Goal: Transaction & Acquisition: Download file/media

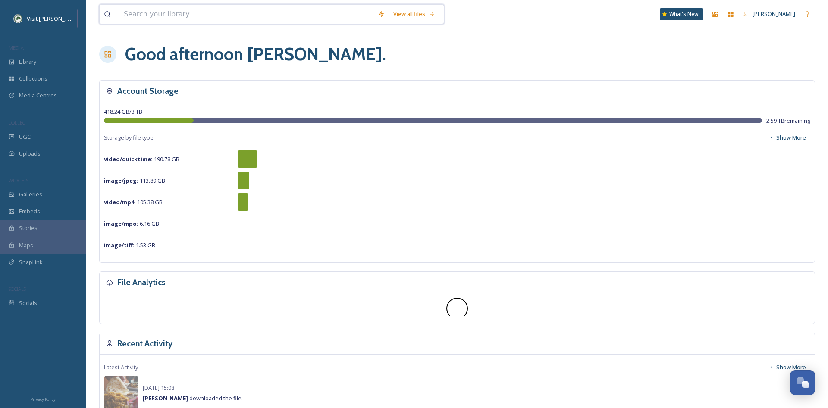
click at [172, 17] on input at bounding box center [246, 14] width 254 height 19
type input "curling"
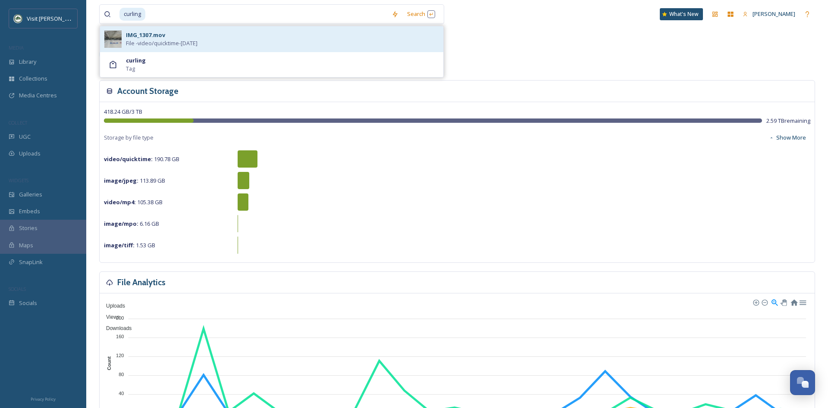
click at [129, 50] on div "IMG_1307.mov File - video/quicktime - [DATE]" at bounding box center [271, 39] width 343 height 26
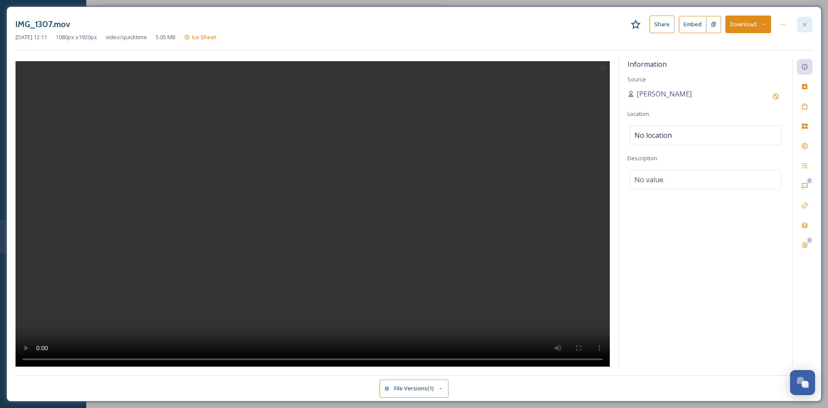
click at [806, 27] on icon at bounding box center [804, 24] width 7 height 7
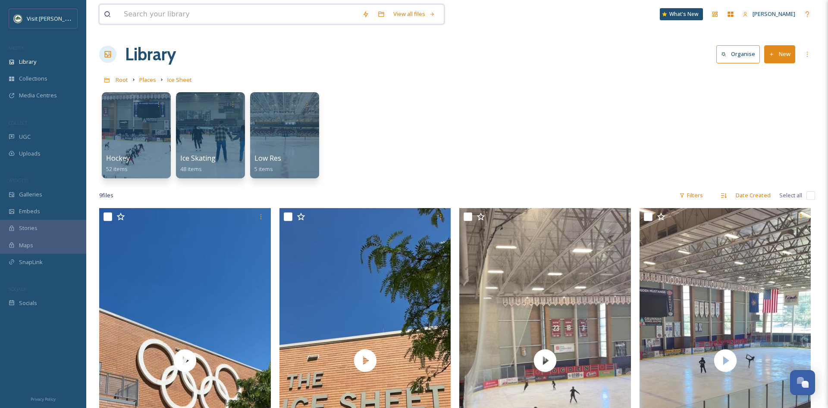
click at [176, 22] on input at bounding box center [238, 14] width 238 height 19
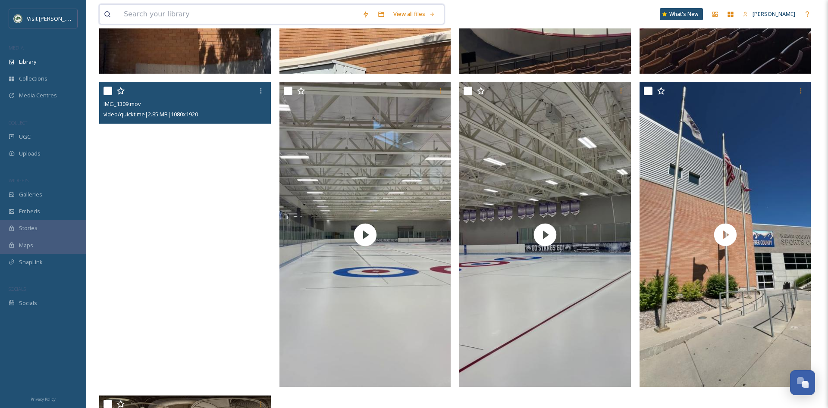
scroll to position [528, 0]
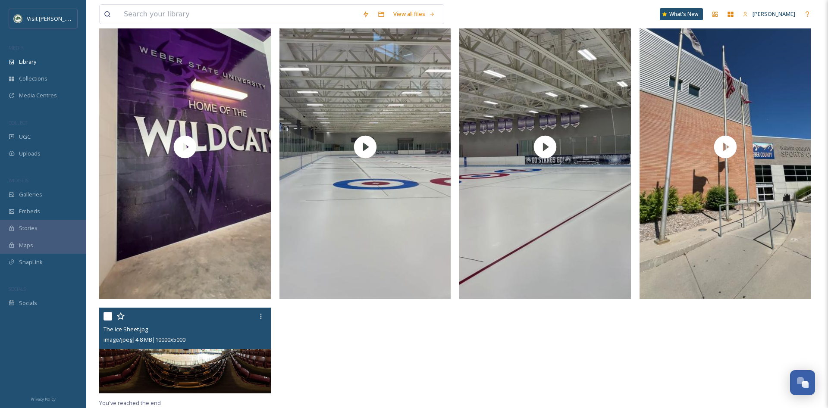
click at [185, 360] on img at bounding box center [185, 351] width 172 height 86
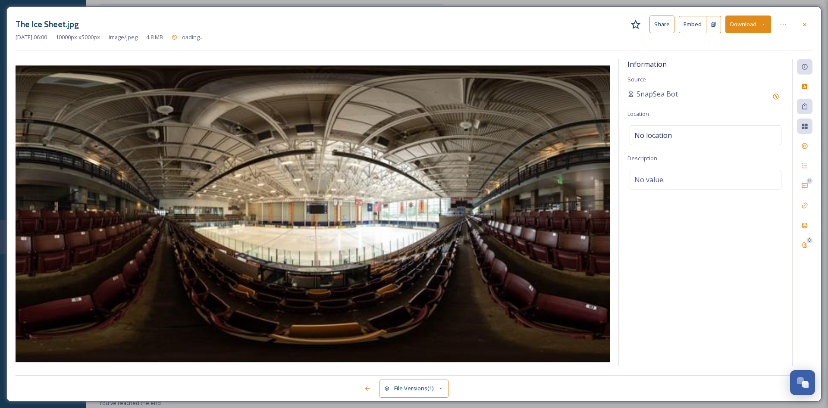
scroll to position [433, 0]
click at [800, 26] on div at bounding box center [805, 25] width 16 height 16
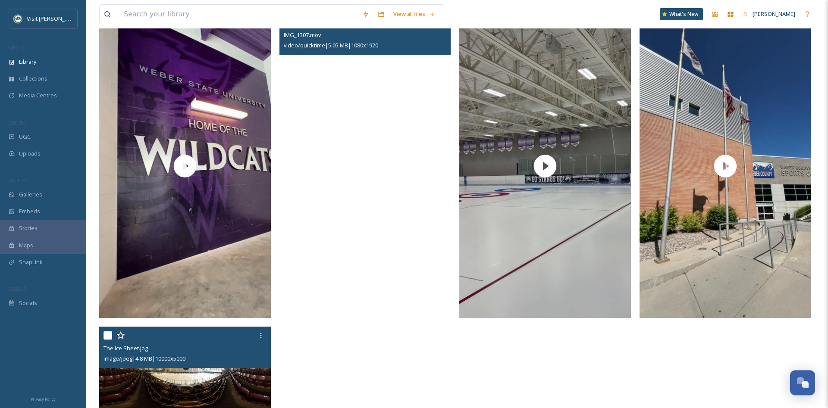
scroll to position [528, 0]
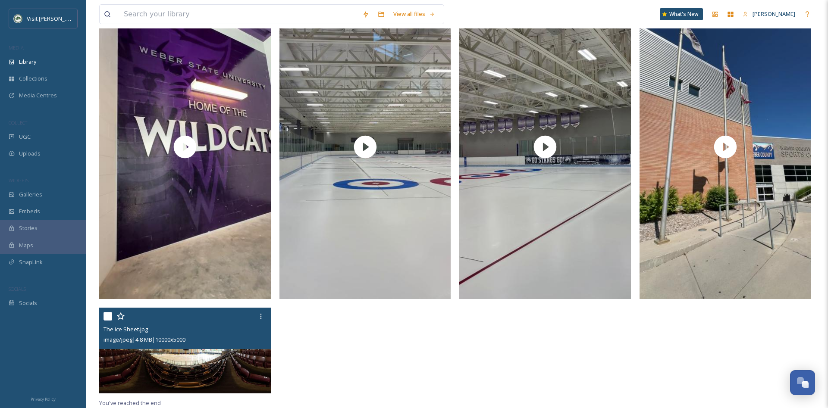
click at [172, 360] on img at bounding box center [185, 351] width 172 height 86
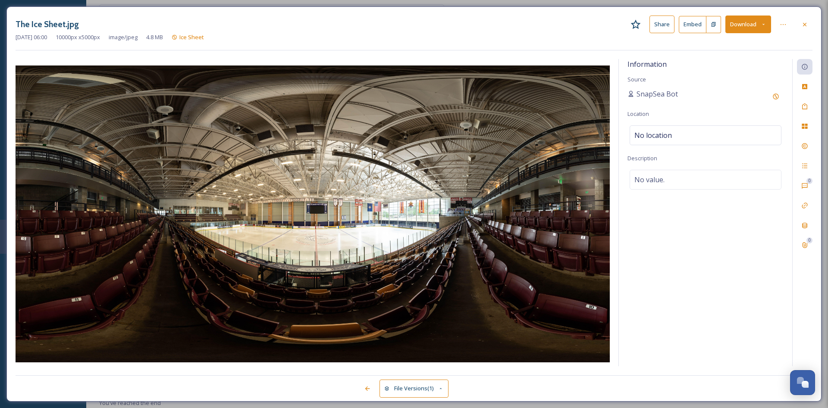
click at [766, 27] on button "Download" at bounding box center [748, 25] width 46 height 18
click at [615, 32] on div "The Ice Sheet.jpg Share Embed Download" at bounding box center [414, 25] width 797 height 18
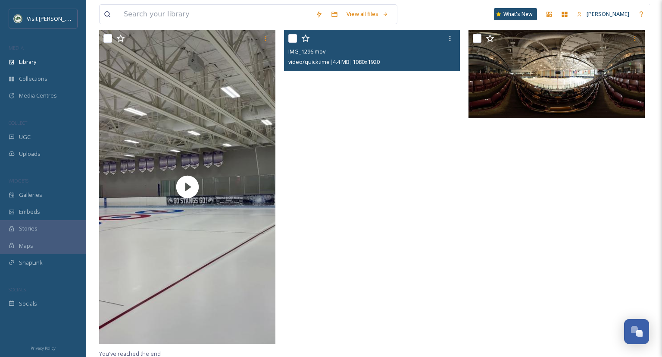
scroll to position [824, 0]
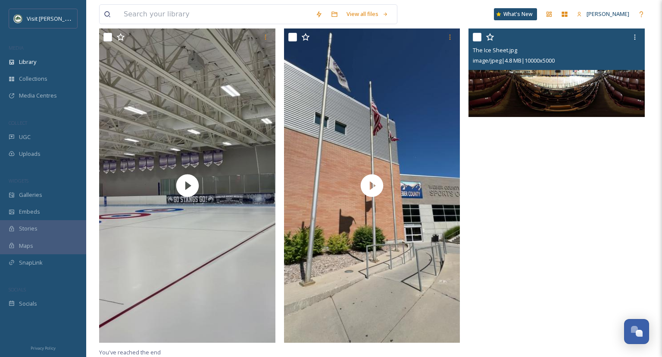
click at [570, 77] on img at bounding box center [557, 72] width 176 height 88
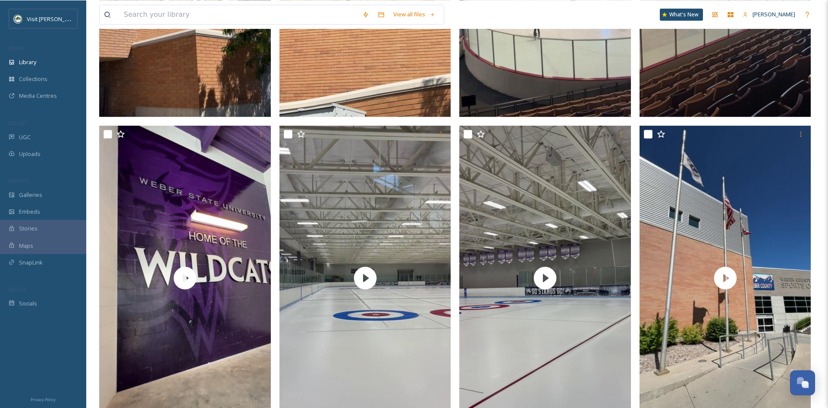
scroll to position [528, 0]
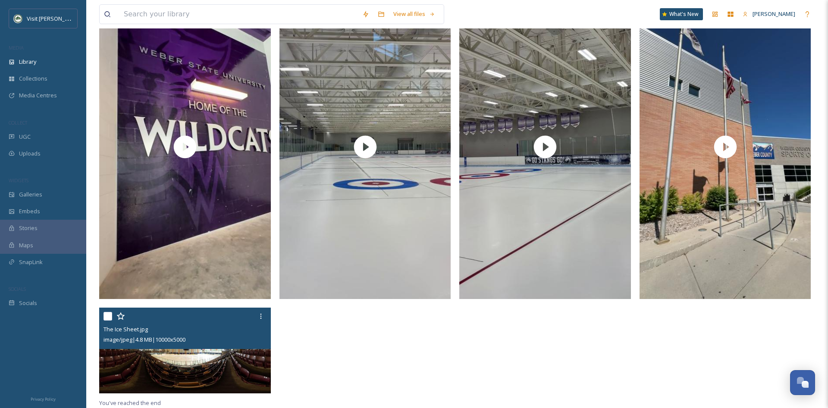
click at [201, 339] on div "image/jpeg | 4.8 MB | 10000 x 5000" at bounding box center [186, 340] width 165 height 10
click at [207, 361] on img at bounding box center [185, 351] width 172 height 86
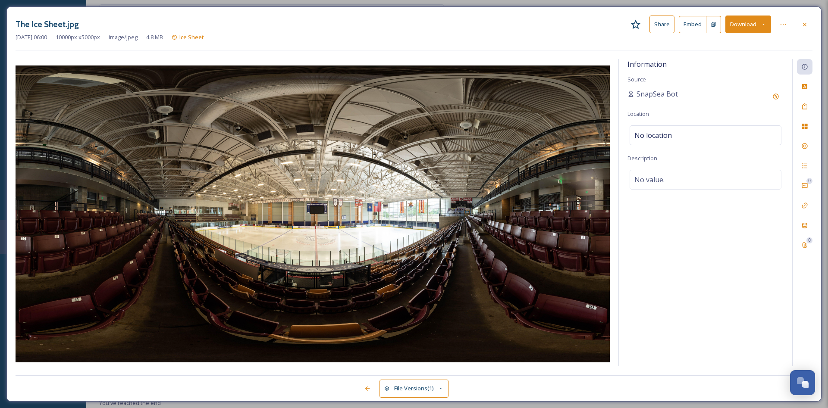
scroll to position [433, 0]
click at [747, 33] on button "Download" at bounding box center [748, 25] width 46 height 18
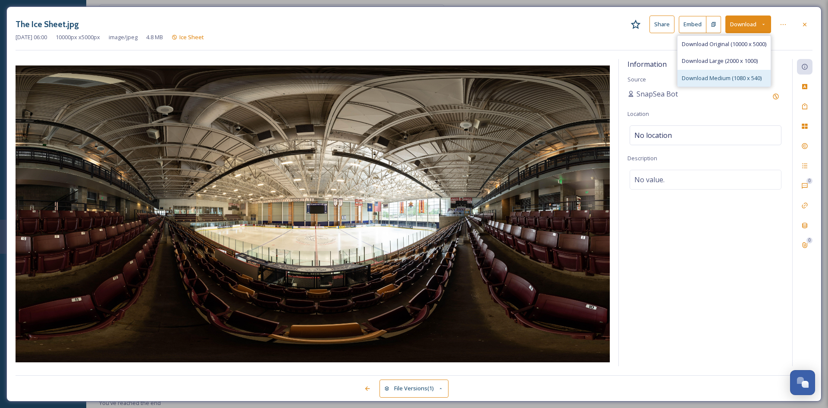
click at [715, 74] on span "Download Medium (1080 x 540)" at bounding box center [722, 78] width 80 height 8
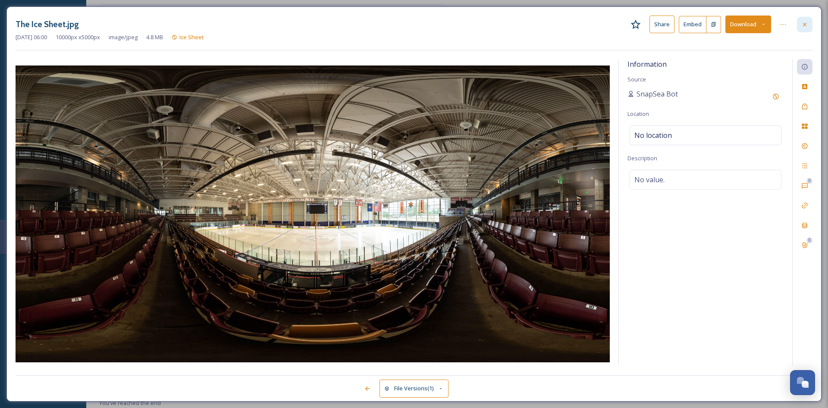
click at [800, 25] on div at bounding box center [805, 25] width 16 height 16
